Goal: Find contact information: Find contact information

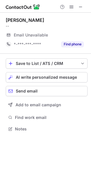
scroll to position [3, 3]
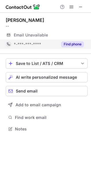
click at [66, 44] on button "Find phone" at bounding box center [72, 44] width 23 height 6
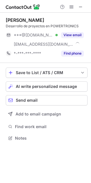
scroll to position [134, 91]
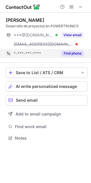
click at [66, 55] on button "Find phone" at bounding box center [72, 54] width 23 height 6
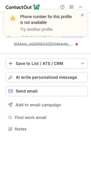
scroll to position [125, 91]
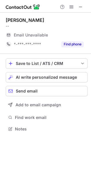
scroll to position [3, 3]
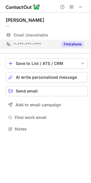
click at [76, 45] on button "Find phone" at bounding box center [72, 44] width 23 height 6
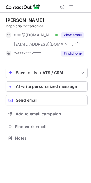
scroll to position [134, 91]
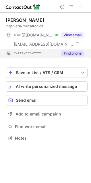
click at [77, 53] on button "Find phone" at bounding box center [72, 54] width 23 height 6
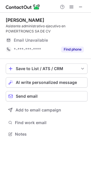
scroll to position [130, 91]
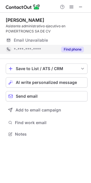
click at [67, 47] on button "Find phone" at bounding box center [72, 50] width 23 height 6
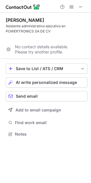
scroll to position [121, 91]
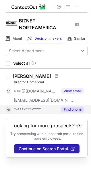
click at [76, 109] on button "Find phone" at bounding box center [72, 110] width 23 height 6
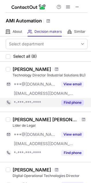
click at [76, 103] on button "Find phone" at bounding box center [72, 103] width 23 height 6
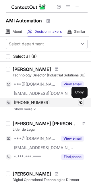
click at [81, 103] on span at bounding box center [81, 102] width 5 height 5
click at [81, 104] on span at bounding box center [81, 102] width 5 height 5
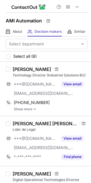
drag, startPoint x: 13, startPoint y: 69, endPoint x: 51, endPoint y: 69, distance: 38.0
click at [51, 69] on div "[PERSON_NAME]" at bounding box center [32, 69] width 39 height 6
copy div "[PERSON_NAME]"
